Goal: Task Accomplishment & Management: Manage account settings

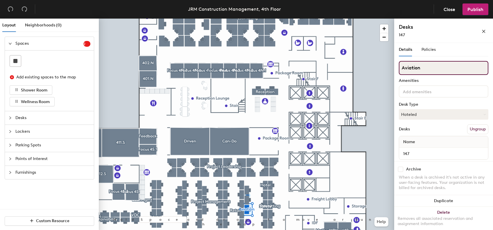
click at [421, 66] on input "Aviation" at bounding box center [444, 68] width 90 height 14
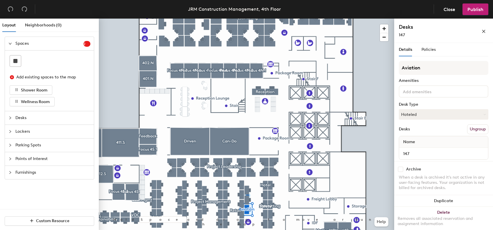
click at [472, 133] on button "Ungroup" at bounding box center [477, 129] width 21 height 10
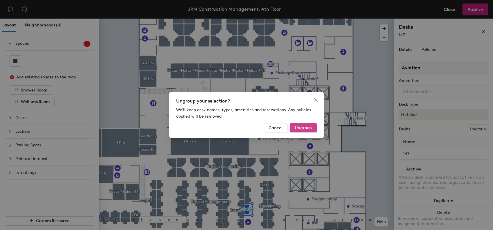
click at [314, 128] on button "Ungroup" at bounding box center [303, 127] width 27 height 9
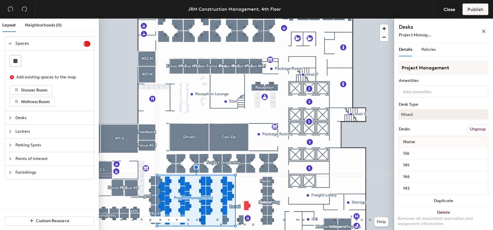
click at [239, 19] on div at bounding box center [246, 19] width 295 height 0
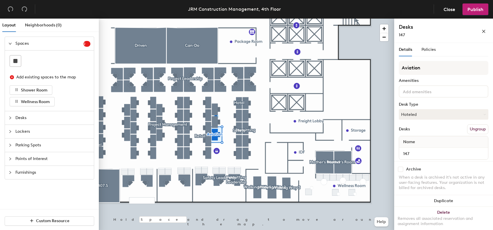
click at [472, 131] on button "Ungroup" at bounding box center [477, 129] width 21 height 10
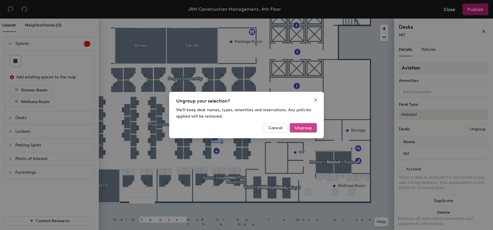
click at [312, 128] on button "Ungroup" at bounding box center [303, 127] width 27 height 9
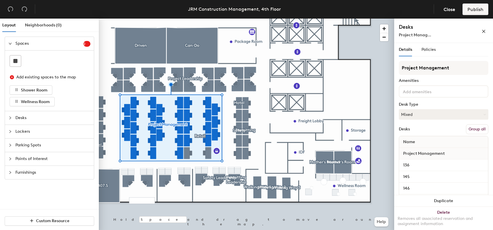
click at [470, 128] on button "Group all" at bounding box center [477, 129] width 22 height 10
click at [477, 12] on button "Publish" at bounding box center [475, 9] width 26 height 12
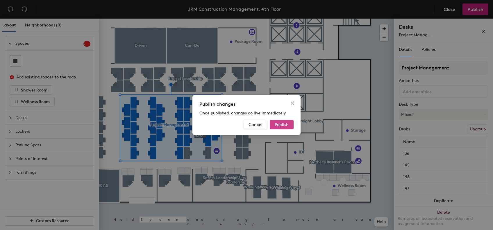
click at [288, 126] on span "Publish" at bounding box center [282, 124] width 14 height 5
